Goal: Transaction & Acquisition: Purchase product/service

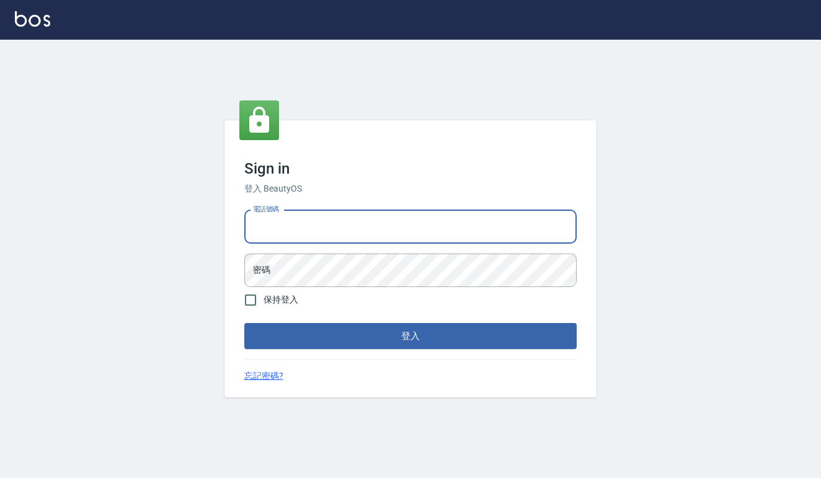
type input "0422211177"
click at [411, 336] on button "登入" at bounding box center [410, 336] width 332 height 26
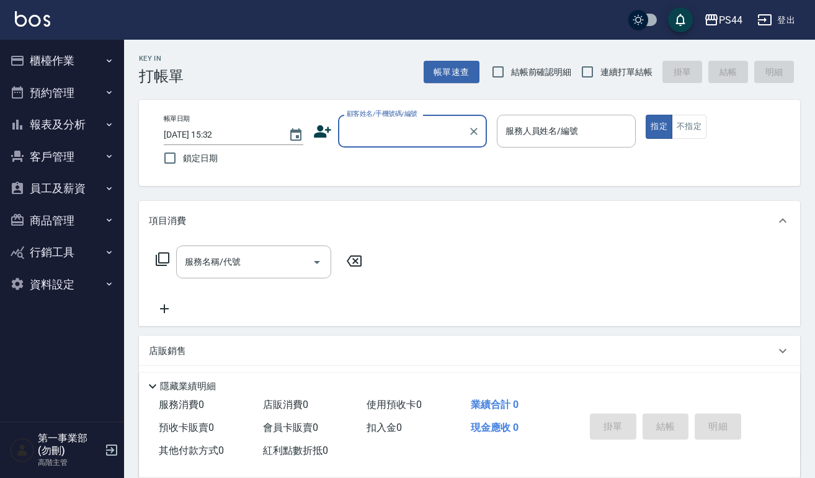
click at [103, 136] on button "報表及分析" at bounding box center [62, 125] width 114 height 32
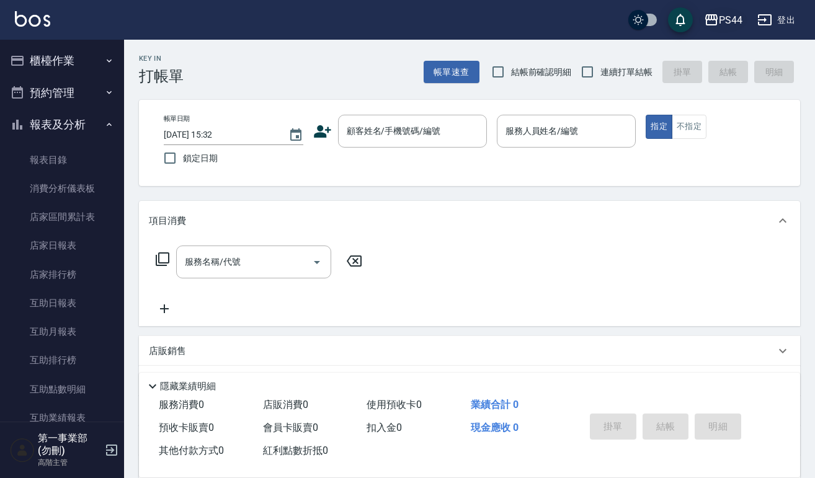
click at [730, 12] on div "PS44" at bounding box center [731, 20] width 24 height 16
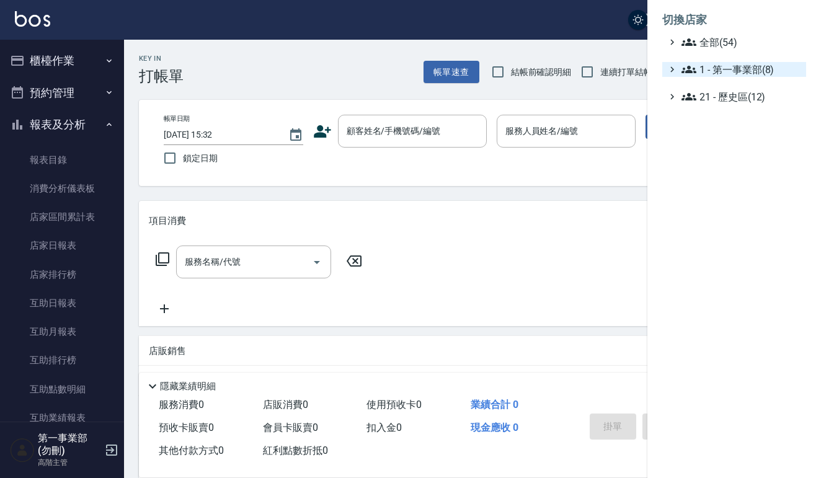
click at [738, 64] on span "1 - 第一事業部(8)" at bounding box center [742, 69] width 120 height 15
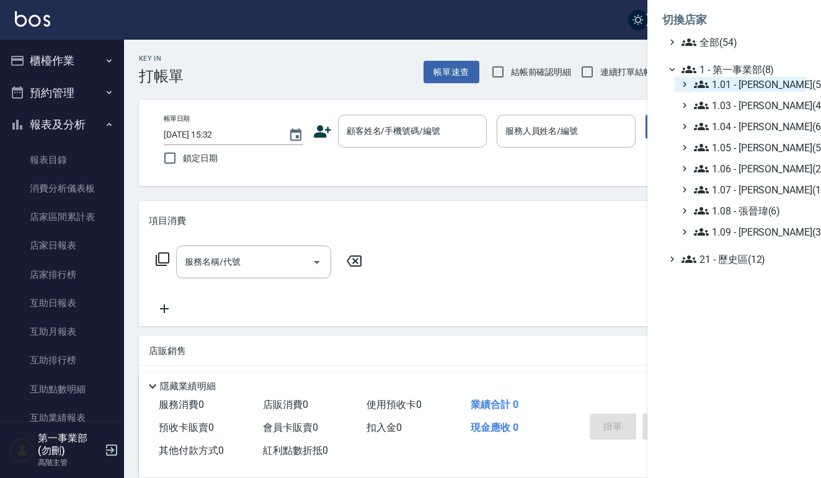
click at [772, 85] on span "1.01 - [PERSON_NAME](5)" at bounding box center [747, 84] width 107 height 15
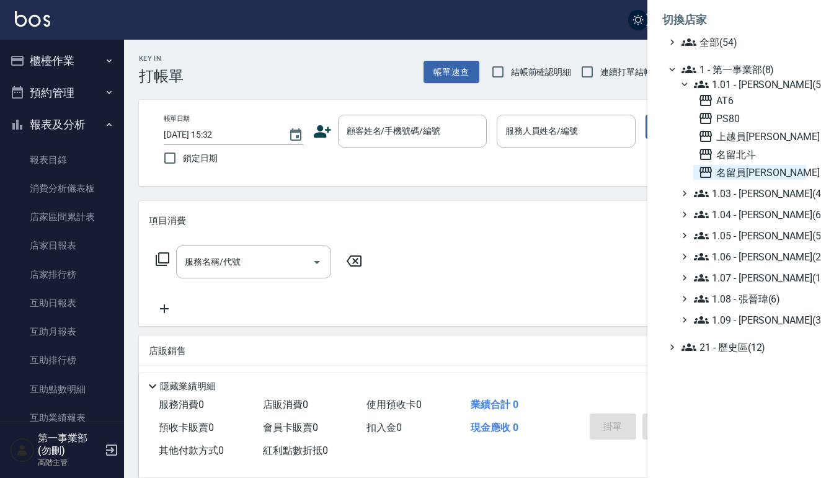
click at [759, 169] on span "名留員[PERSON_NAME]" at bounding box center [749, 172] width 103 height 15
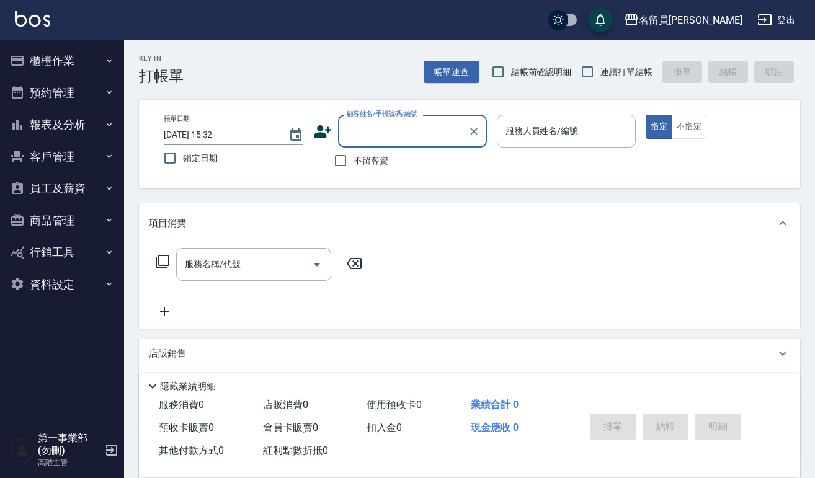
click at [96, 128] on button "報表及分析" at bounding box center [62, 125] width 114 height 32
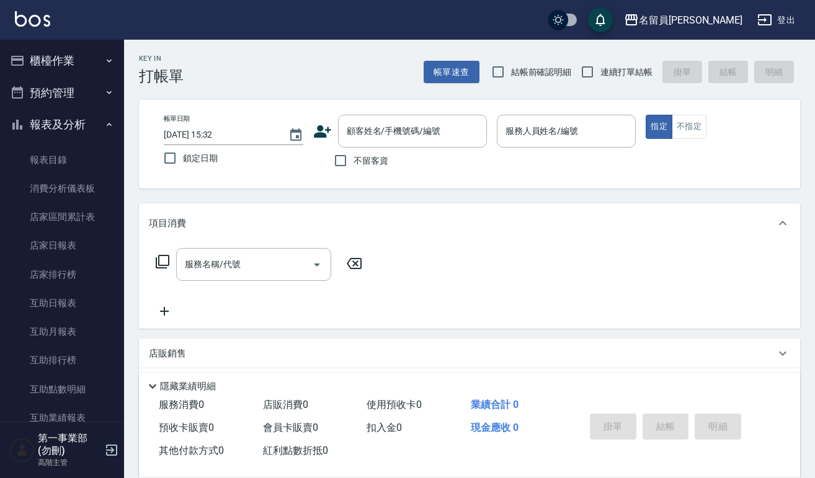
click at [82, 57] on button "櫃檯作業" at bounding box center [62, 61] width 114 height 32
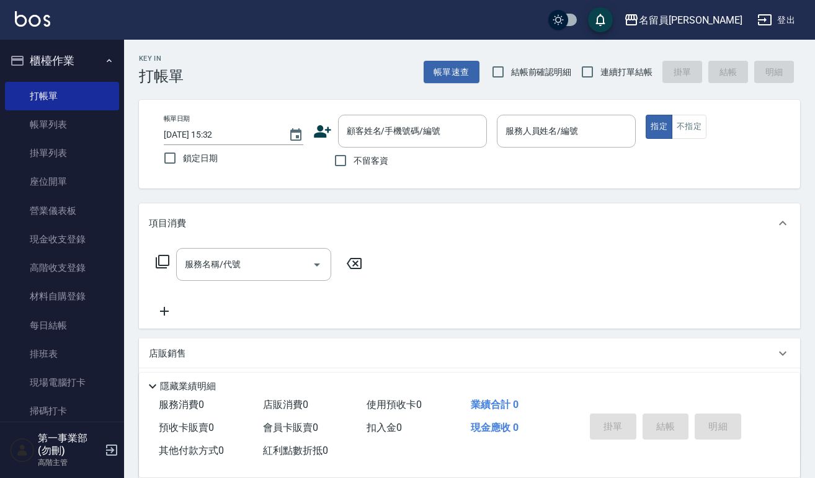
click at [167, 268] on icon at bounding box center [162, 261] width 15 height 15
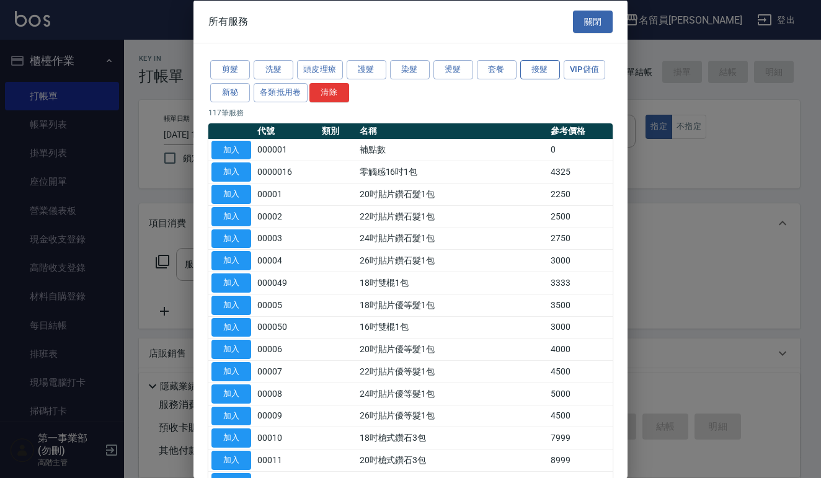
click at [534, 68] on button "接髮" at bounding box center [540, 69] width 40 height 19
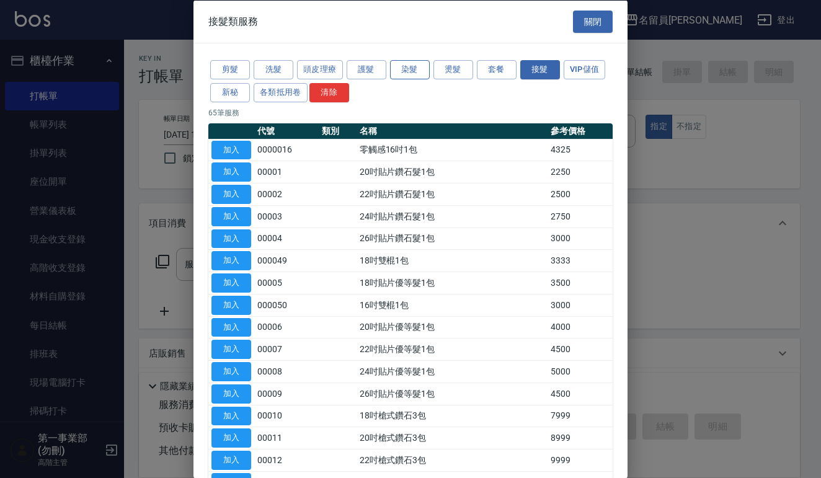
click at [404, 66] on button "染髮" at bounding box center [410, 69] width 40 height 19
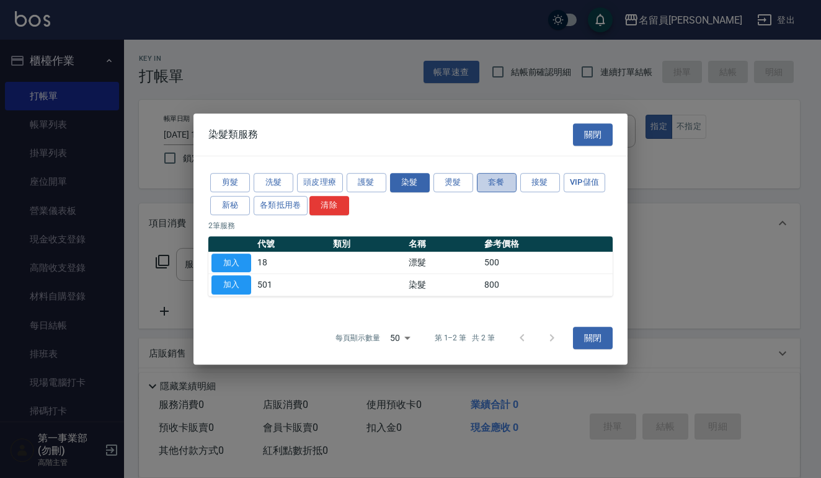
click at [481, 185] on button "套餐" at bounding box center [497, 182] width 40 height 19
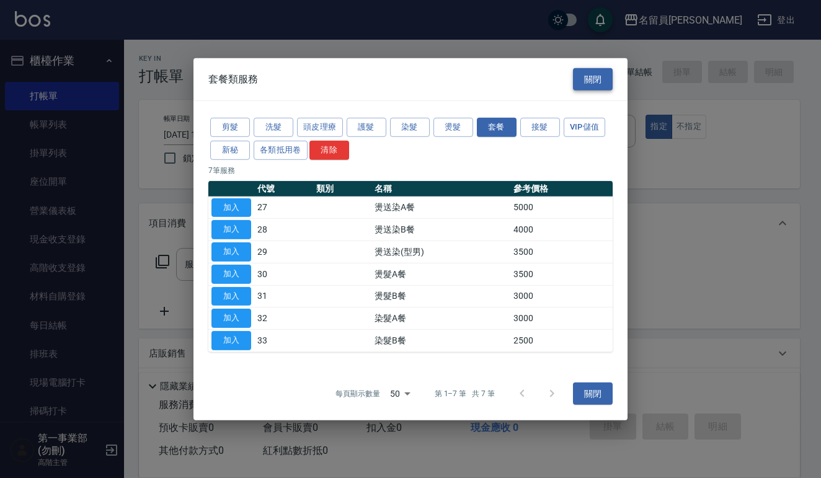
click at [594, 86] on button "關閉" at bounding box center [593, 79] width 40 height 23
